Goal: Find contact information: Find contact information

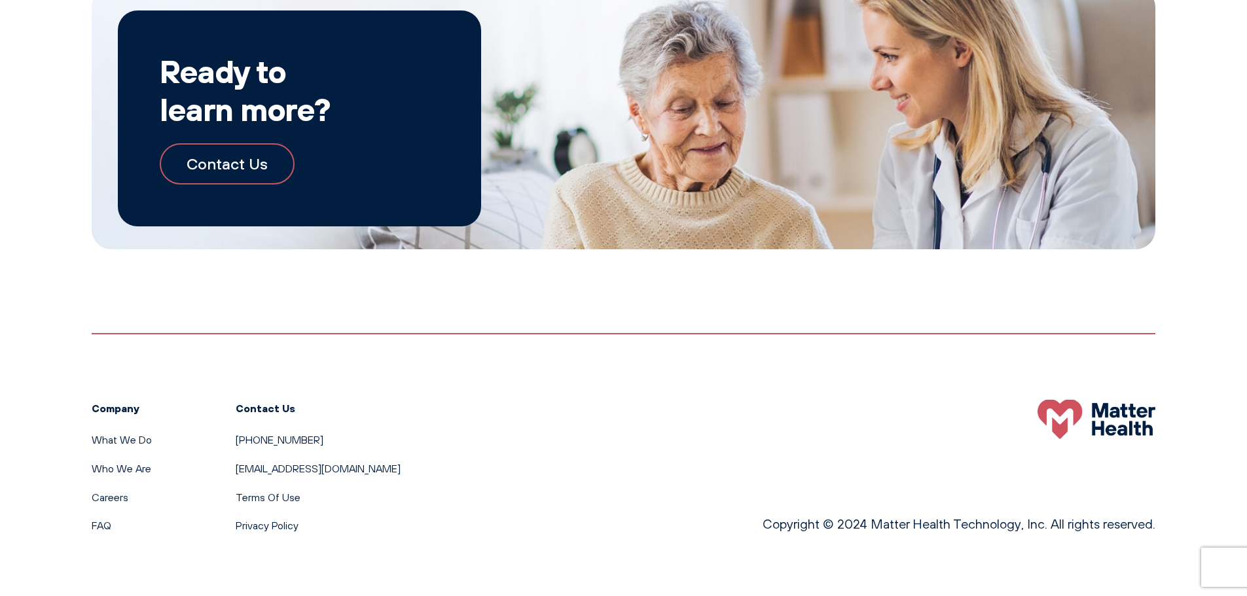
scroll to position [2431, 0]
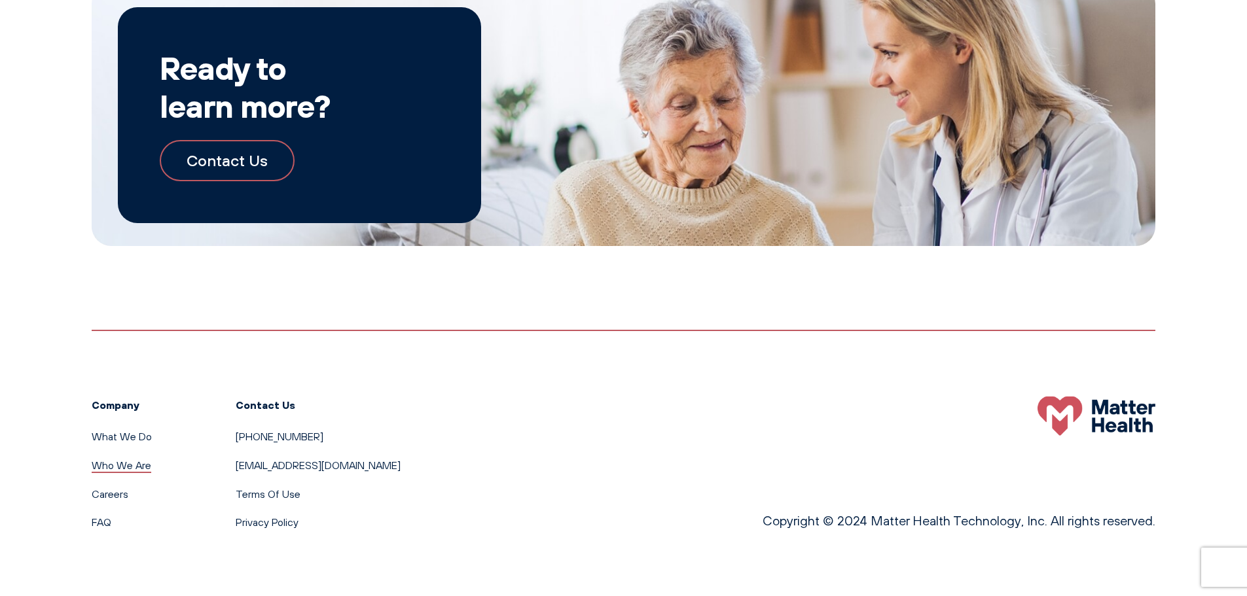
click at [137, 467] on link "Who We Are" at bounding box center [122, 465] width 60 height 13
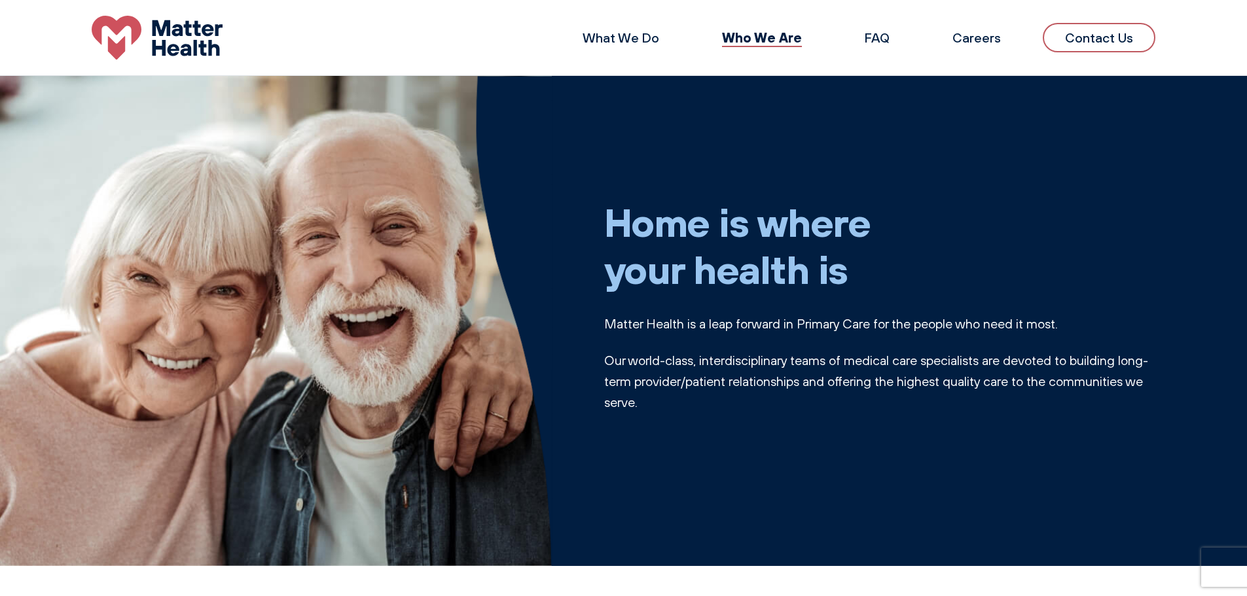
click at [1080, 44] on link "Contact Us" at bounding box center [1099, 37] width 113 height 29
